Goal: Task Accomplishment & Management: Use online tool/utility

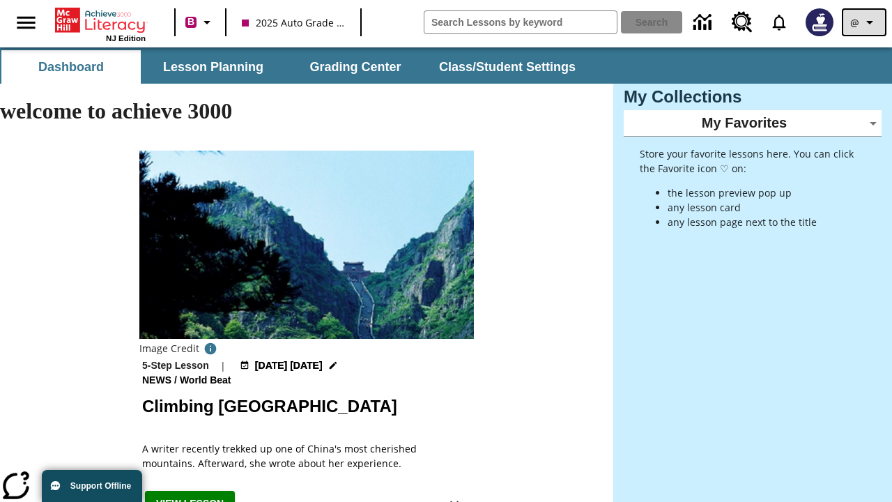
click at [864, 22] on icon "Profile/Settings" at bounding box center [869, 22] width 17 height 17
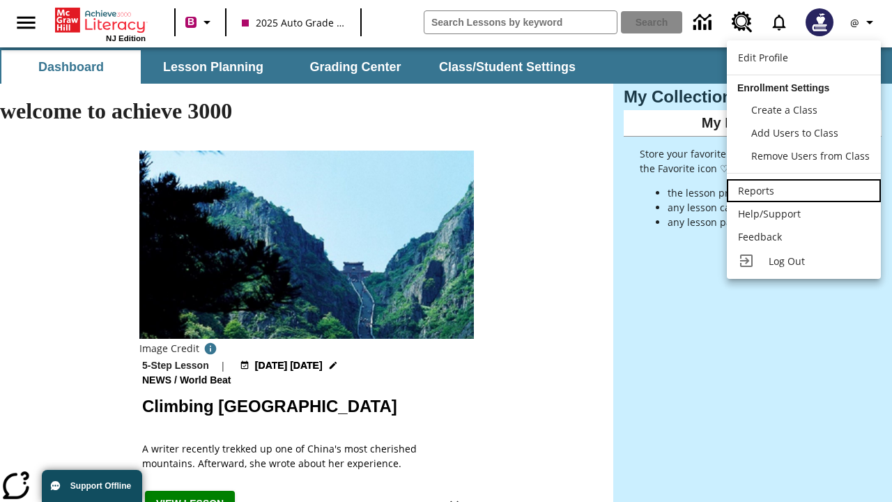
click at [803, 190] on div "Reports" at bounding box center [804, 190] width 132 height 15
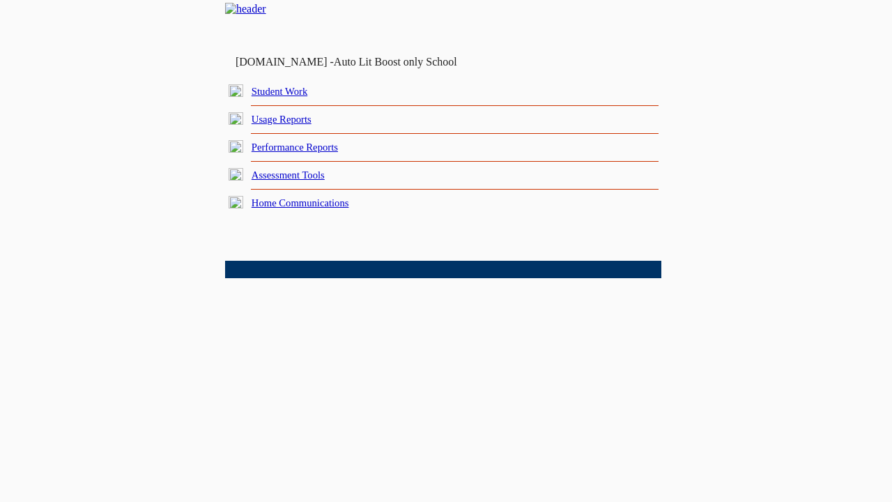
click at [310, 153] on link "Performance Reports" at bounding box center [295, 146] width 86 height 11
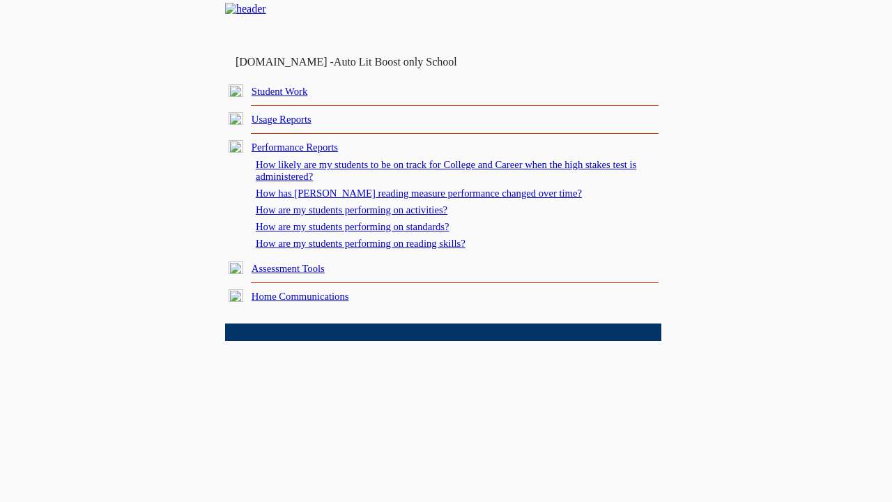
click at [374, 249] on link "How are my students performing on reading skills?" at bounding box center [361, 243] width 210 height 11
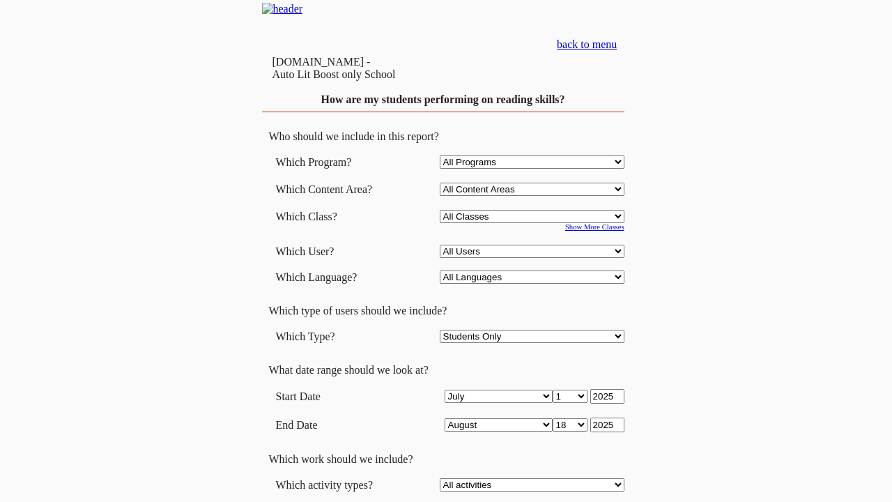
select select "4"
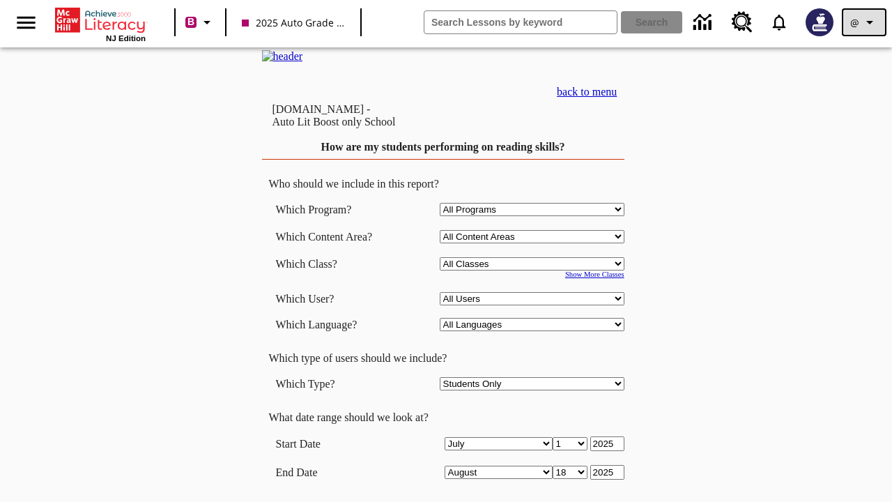
click at [864, 22] on icon "Profile/Settings" at bounding box center [869, 22] width 17 height 17
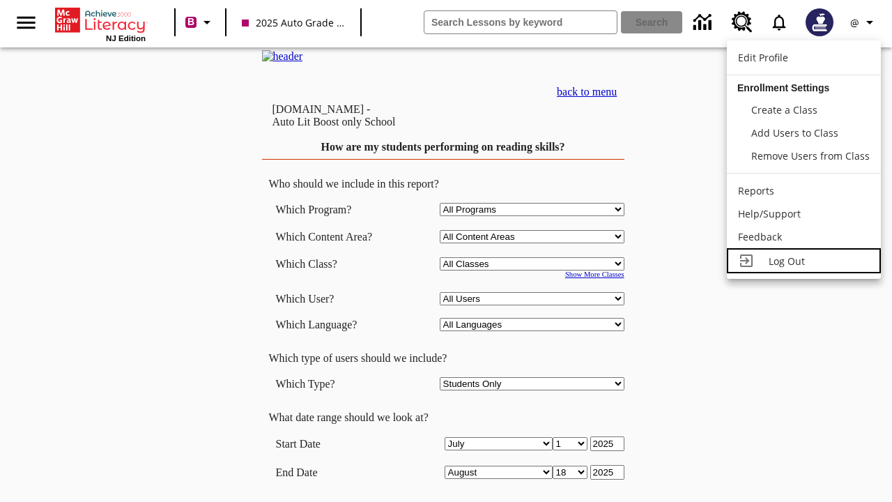
click at [803, 261] on span "Log Out" at bounding box center [787, 260] width 36 height 13
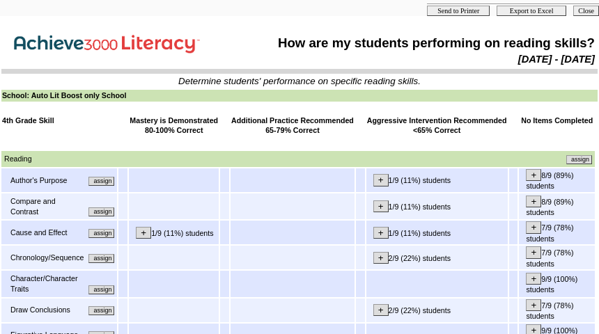
click at [112, 186] on input "assign" at bounding box center [101, 181] width 26 height 9
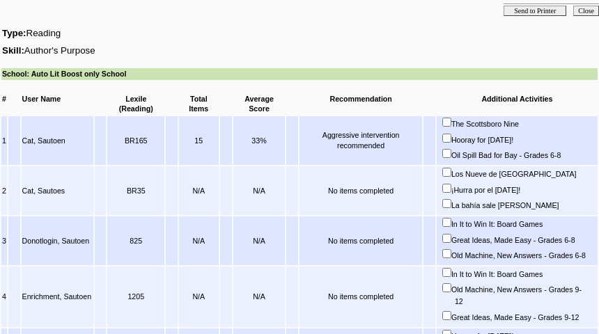
click at [452, 277] on input "In It to Win It: Board Games" at bounding box center [446, 272] width 9 height 9
checkbox input "true"
